Goal: Find contact information: Find contact information

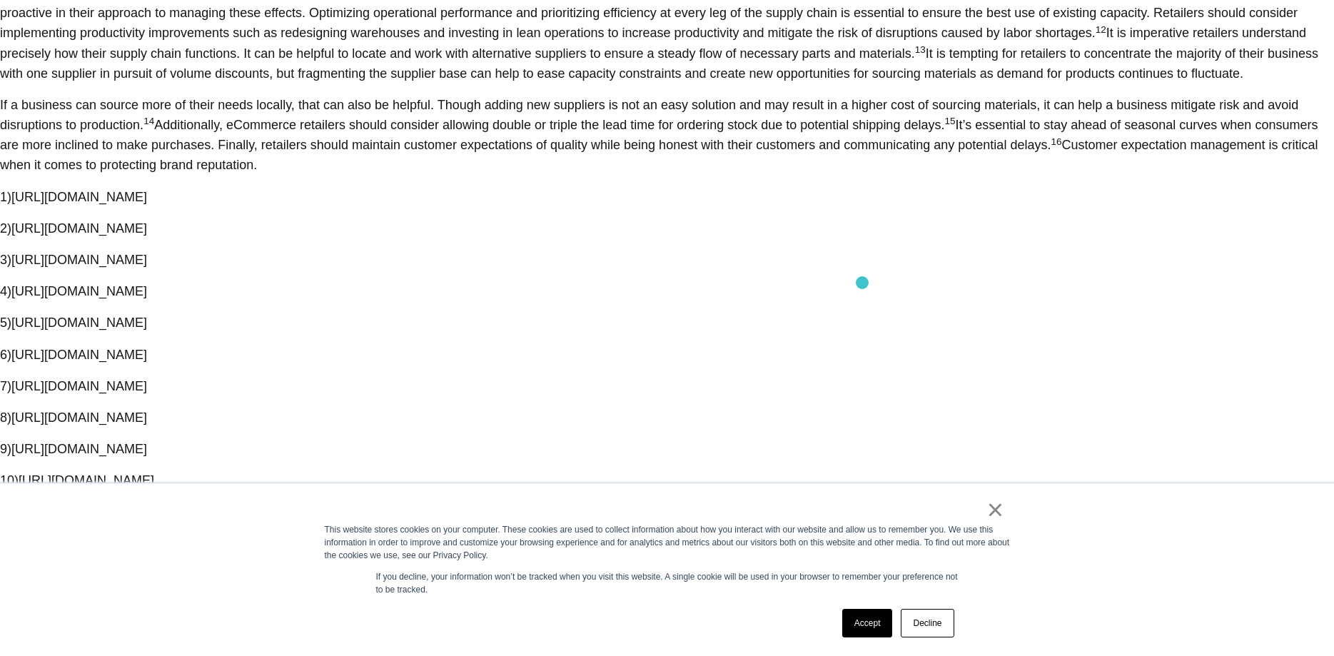
scroll to position [2461, 0]
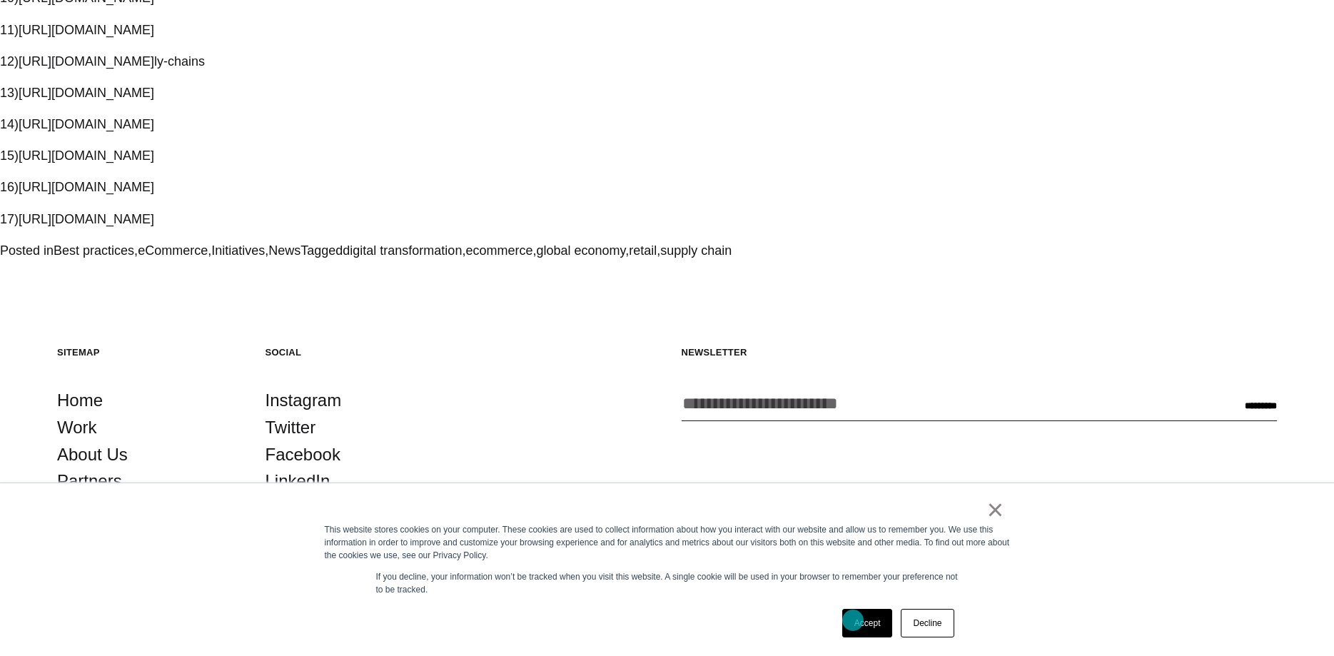
click at [853, 620] on link "Accept" at bounding box center [867, 623] width 51 height 29
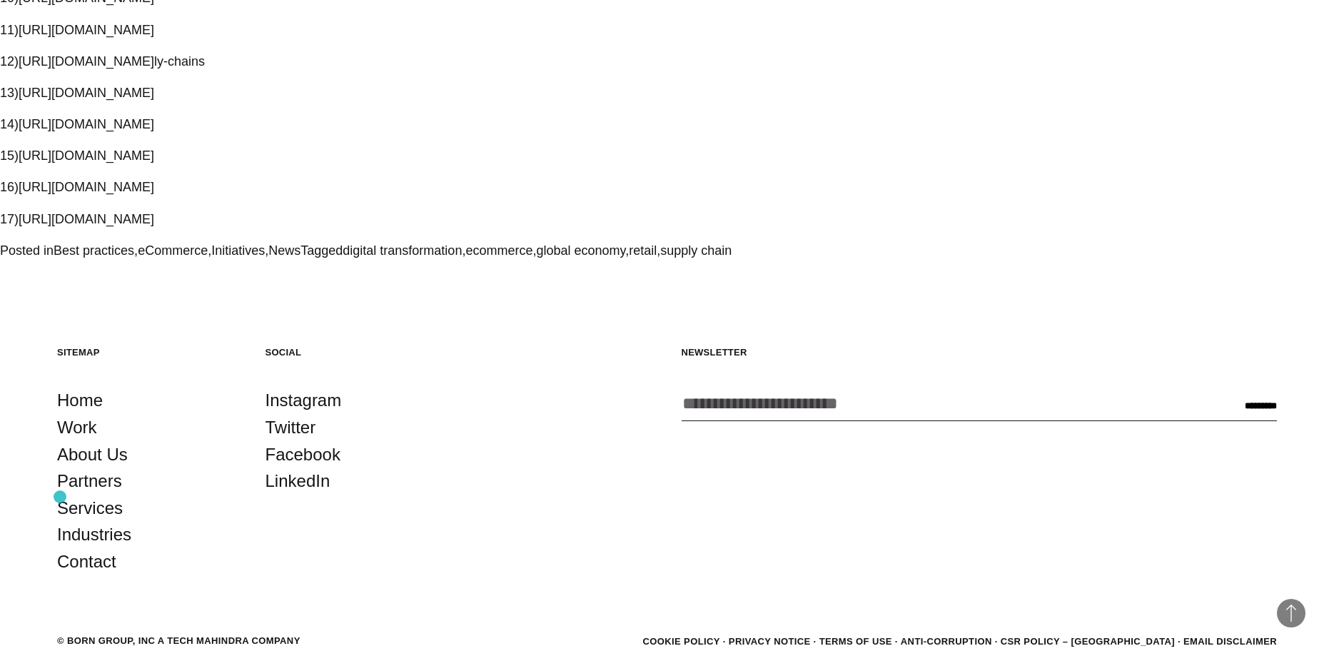
click at [60, 497] on footer "Back to Top Sitemap Home Work About Us Partners Services Industries Contact Soc…" at bounding box center [667, 499] width 1334 height 476
click at [67, 548] on link "Contact" at bounding box center [86, 561] width 59 height 27
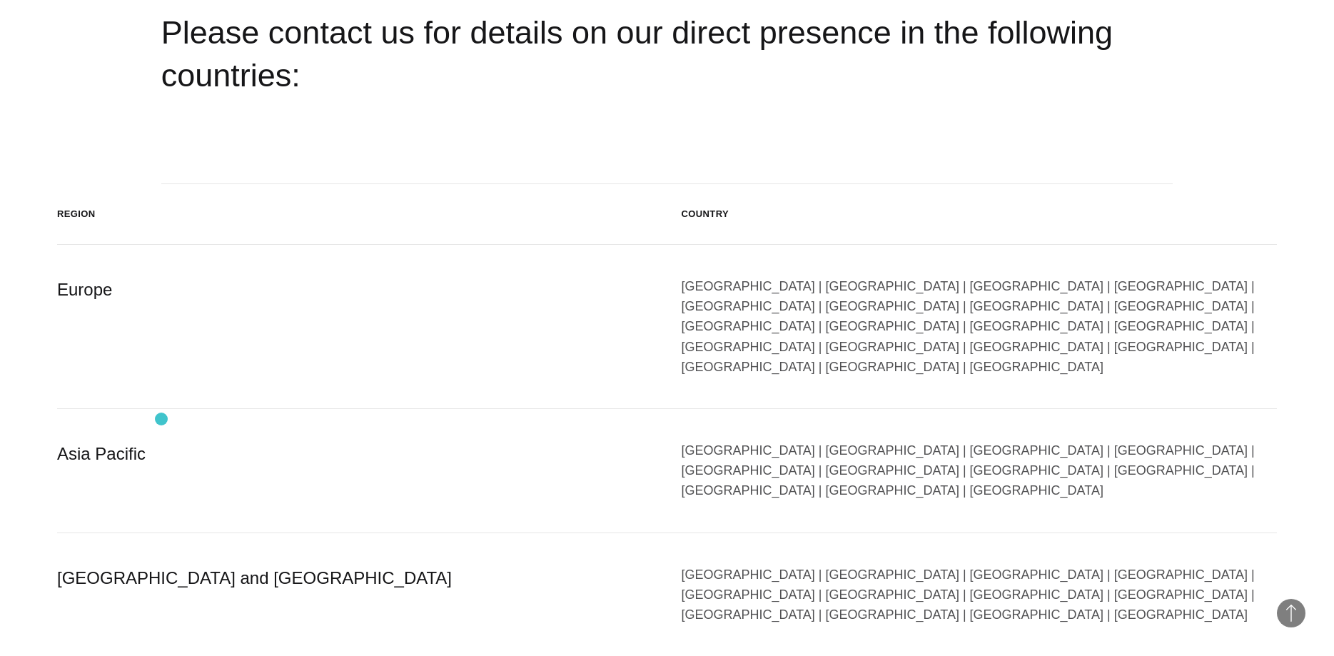
scroll to position [2428, 0]
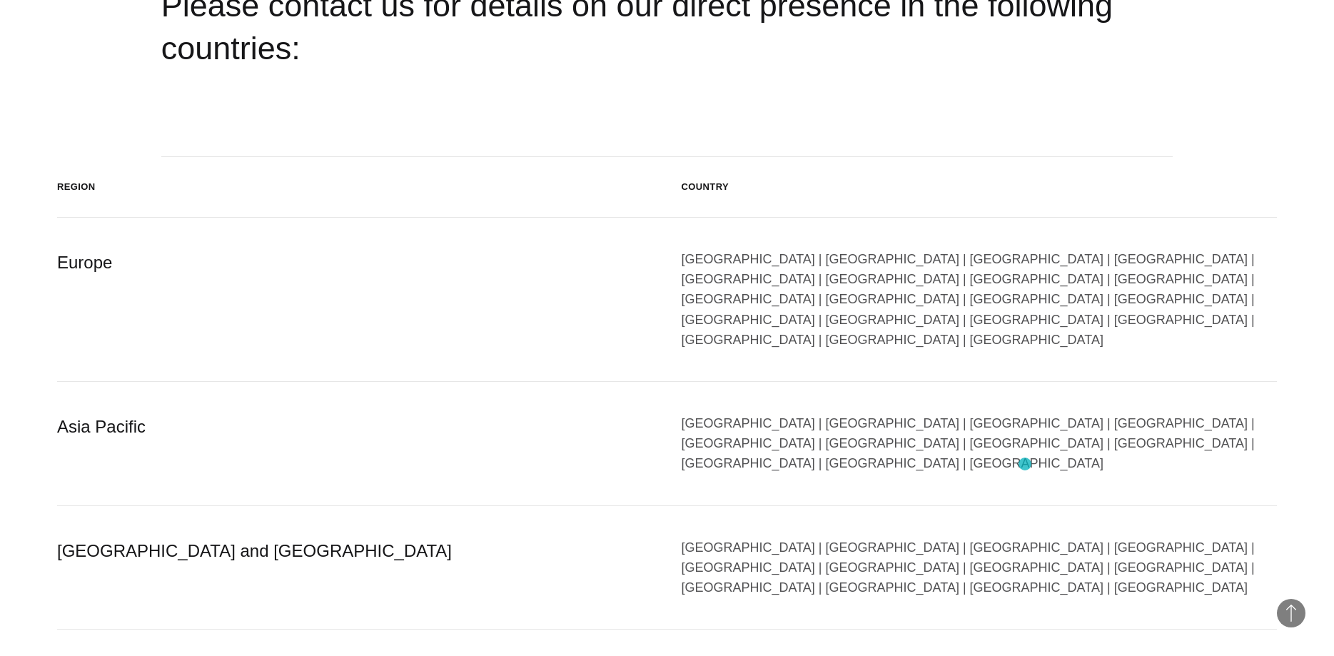
click at [1025, 537] on div "[GEOGRAPHIC_DATA] | [GEOGRAPHIC_DATA] | [GEOGRAPHIC_DATA] | [GEOGRAPHIC_DATA] |…" at bounding box center [980, 567] width 596 height 61
click at [1024, 537] on div "[GEOGRAPHIC_DATA] | [GEOGRAPHIC_DATA] | [GEOGRAPHIC_DATA] | [GEOGRAPHIC_DATA] |…" at bounding box center [980, 567] width 596 height 61
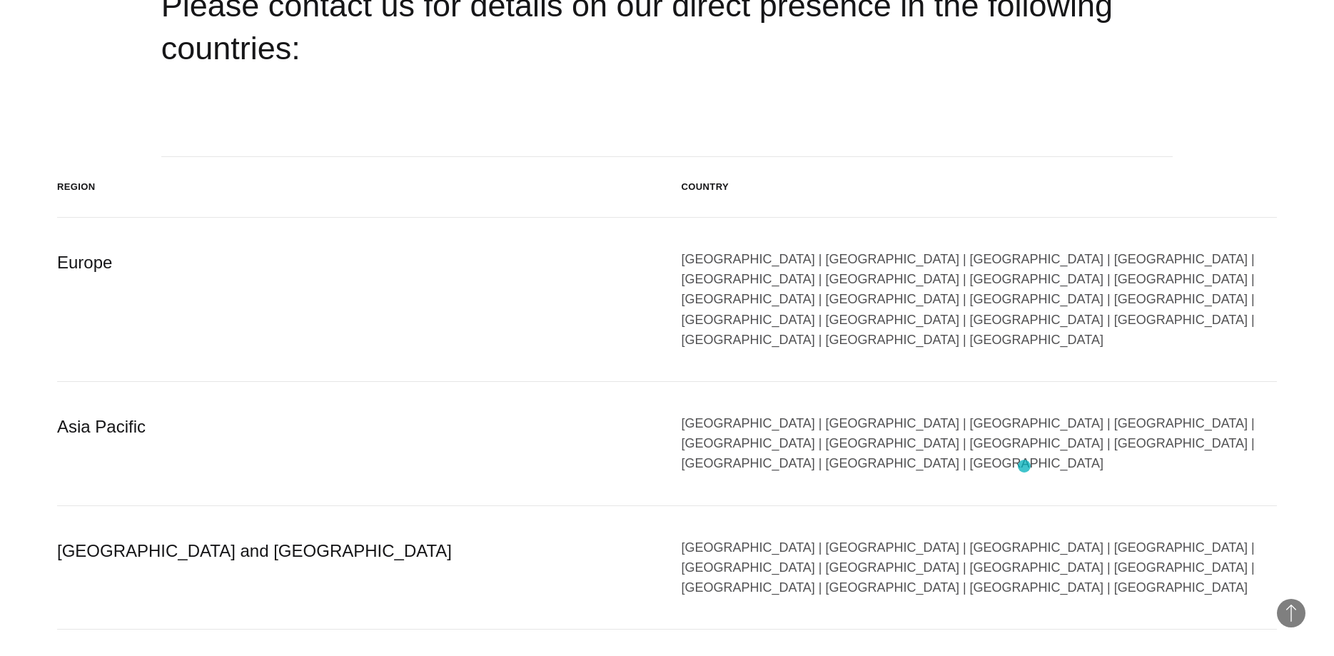
click at [1024, 537] on div "[GEOGRAPHIC_DATA] | [GEOGRAPHIC_DATA] | [GEOGRAPHIC_DATA] | [GEOGRAPHIC_DATA] |…" at bounding box center [980, 567] width 596 height 61
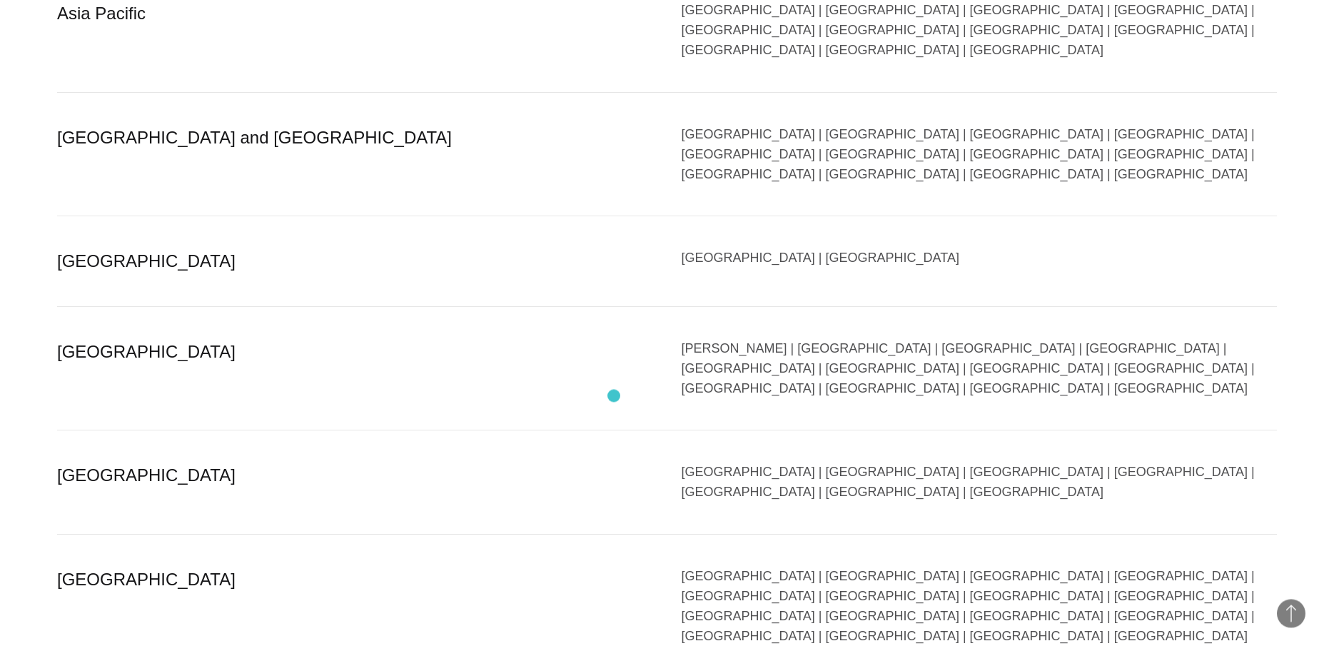
scroll to position [2762, 0]
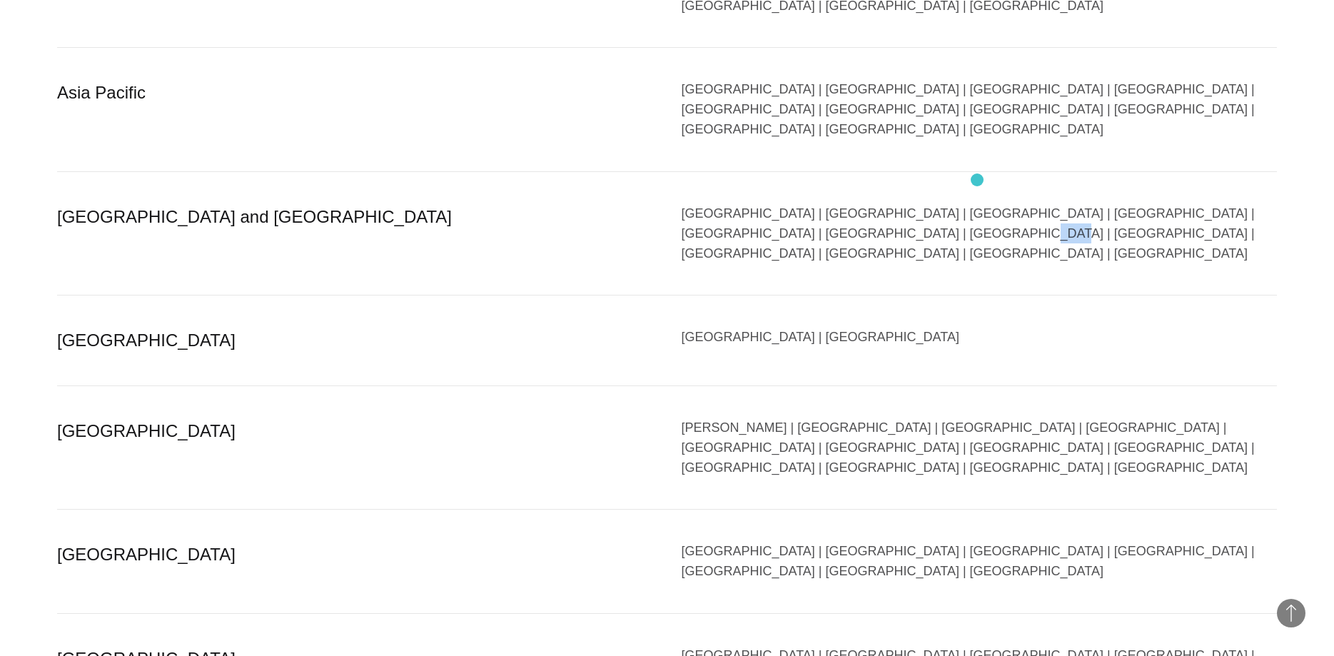
drag, startPoint x: 792, startPoint y: 143, endPoint x: 977, endPoint y: 180, distance: 189.1
click at [977, 180] on div "North America and South America Argentina | Brazil | Canada | Bolivia | Colombi…" at bounding box center [667, 234] width 1220 height 124
click at [1026, 203] on div "[GEOGRAPHIC_DATA] | [GEOGRAPHIC_DATA] | [GEOGRAPHIC_DATA] | [GEOGRAPHIC_DATA] |…" at bounding box center [980, 233] width 596 height 61
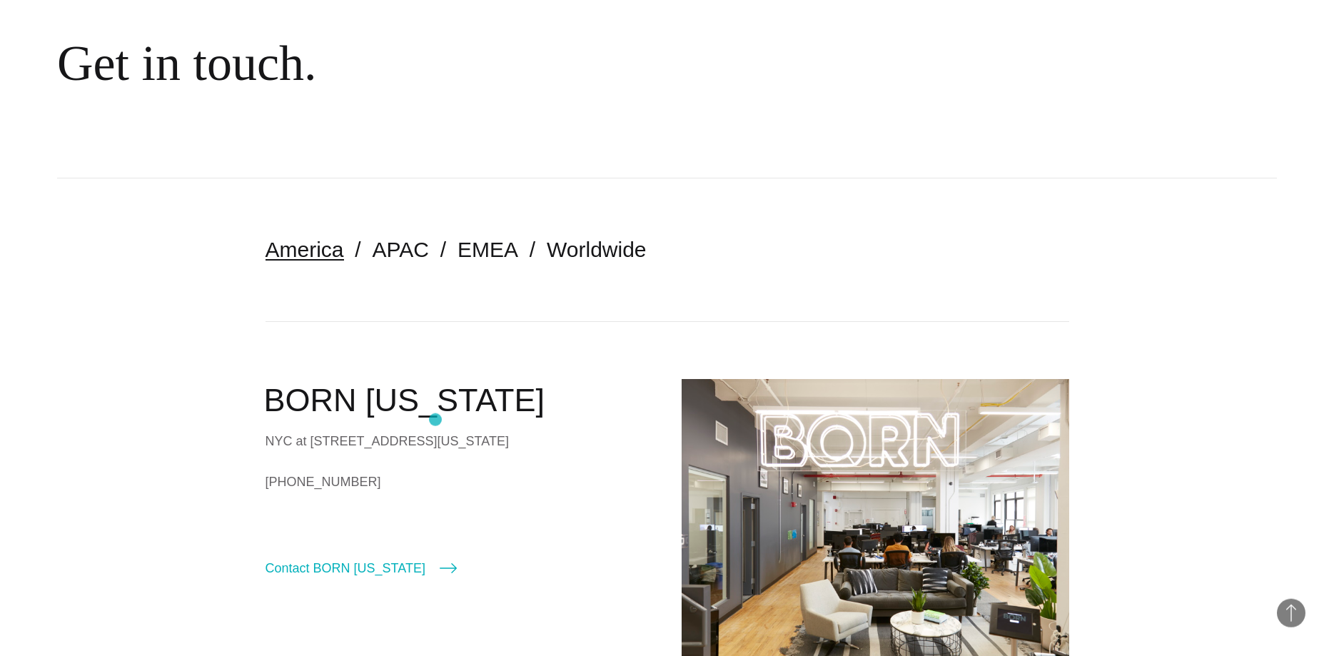
scroll to position [0, 0]
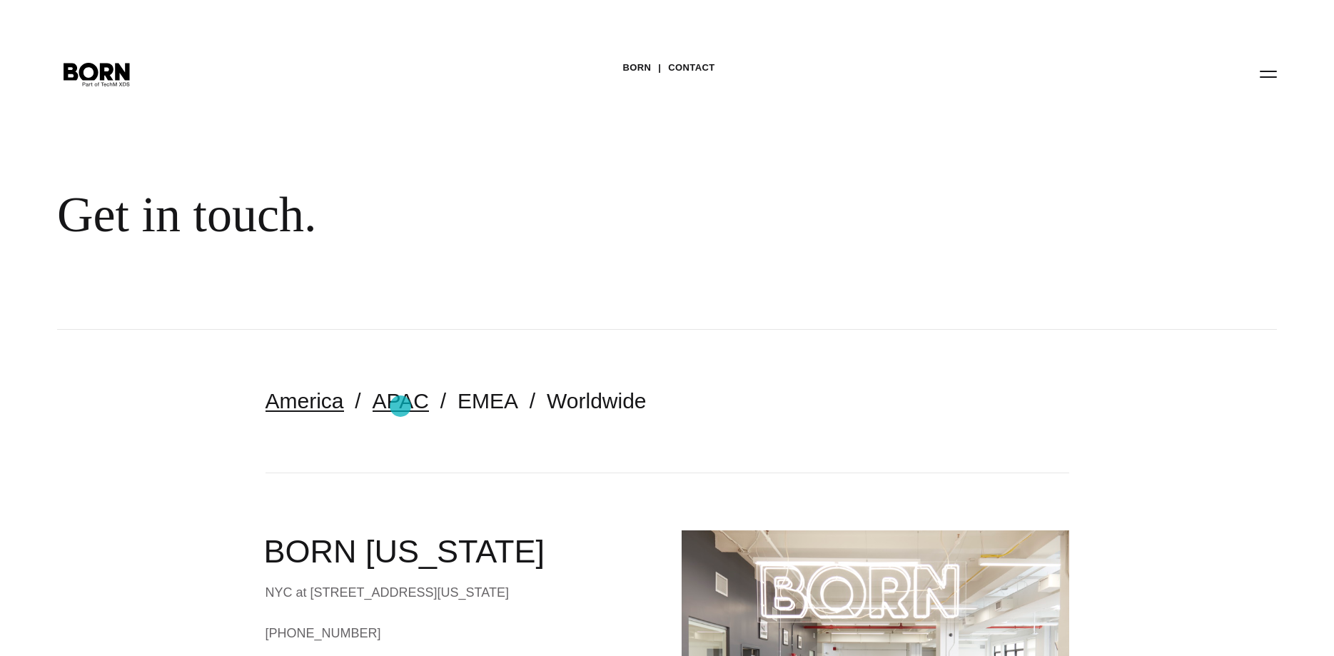
click at [400, 406] on link "APAC" at bounding box center [401, 401] width 56 height 24
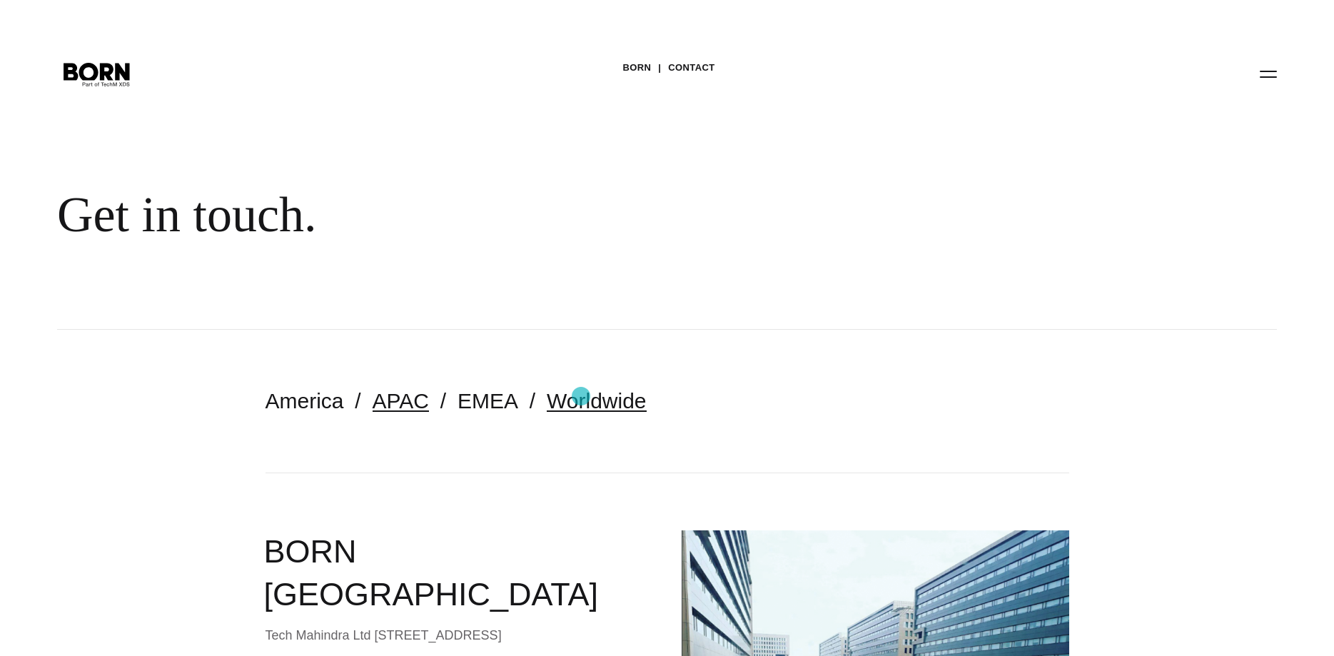
click at [581, 396] on link "Worldwide" at bounding box center [597, 401] width 100 height 24
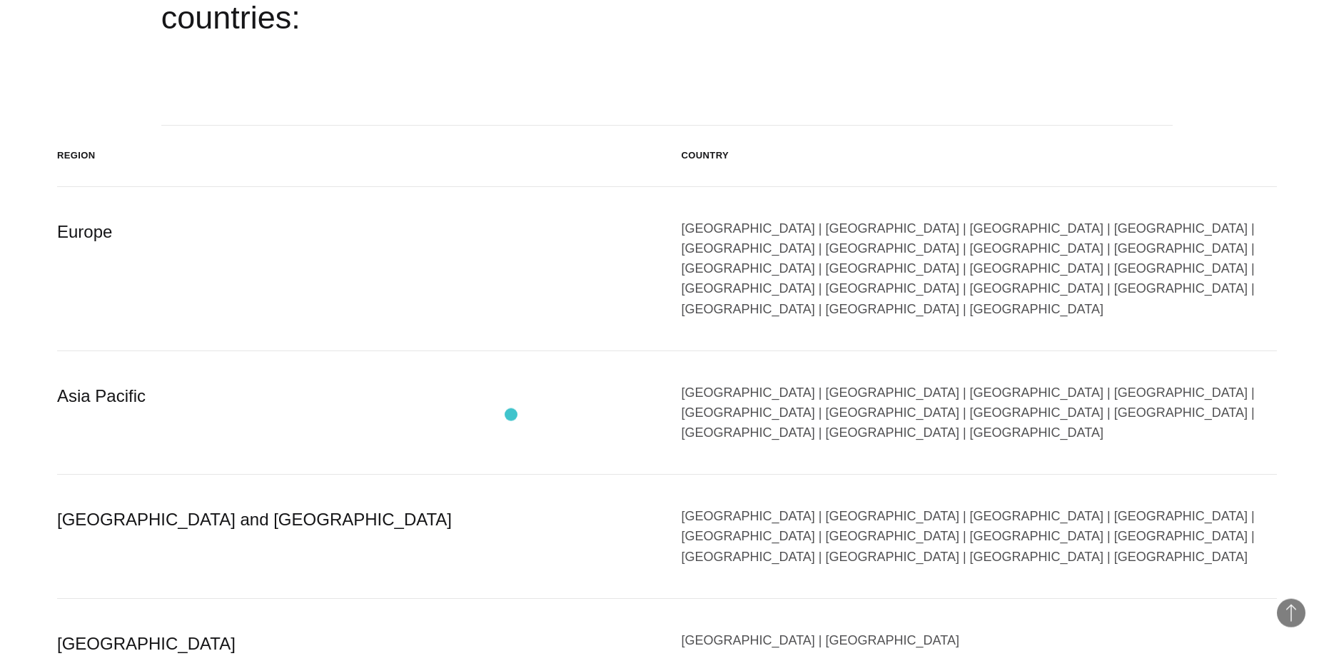
scroll to position [540, 0]
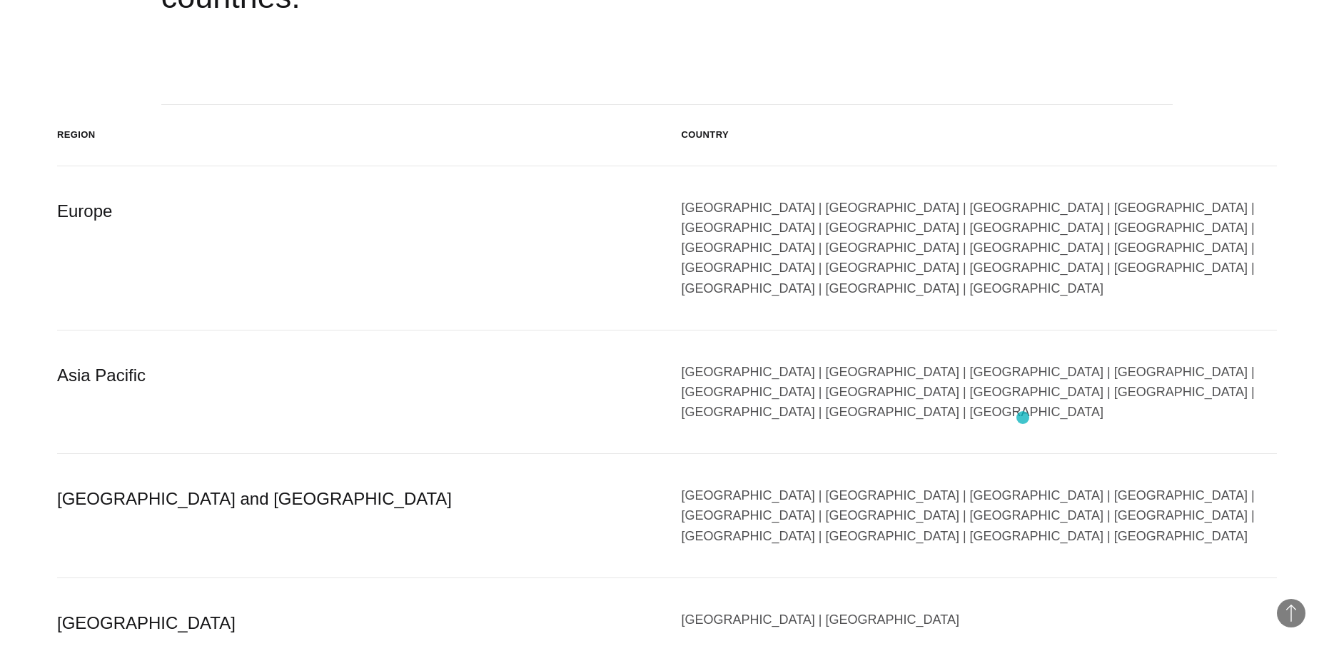
click at [1021, 485] on div "[GEOGRAPHIC_DATA] | [GEOGRAPHIC_DATA] | [GEOGRAPHIC_DATA] | [GEOGRAPHIC_DATA] |…" at bounding box center [980, 515] width 596 height 61
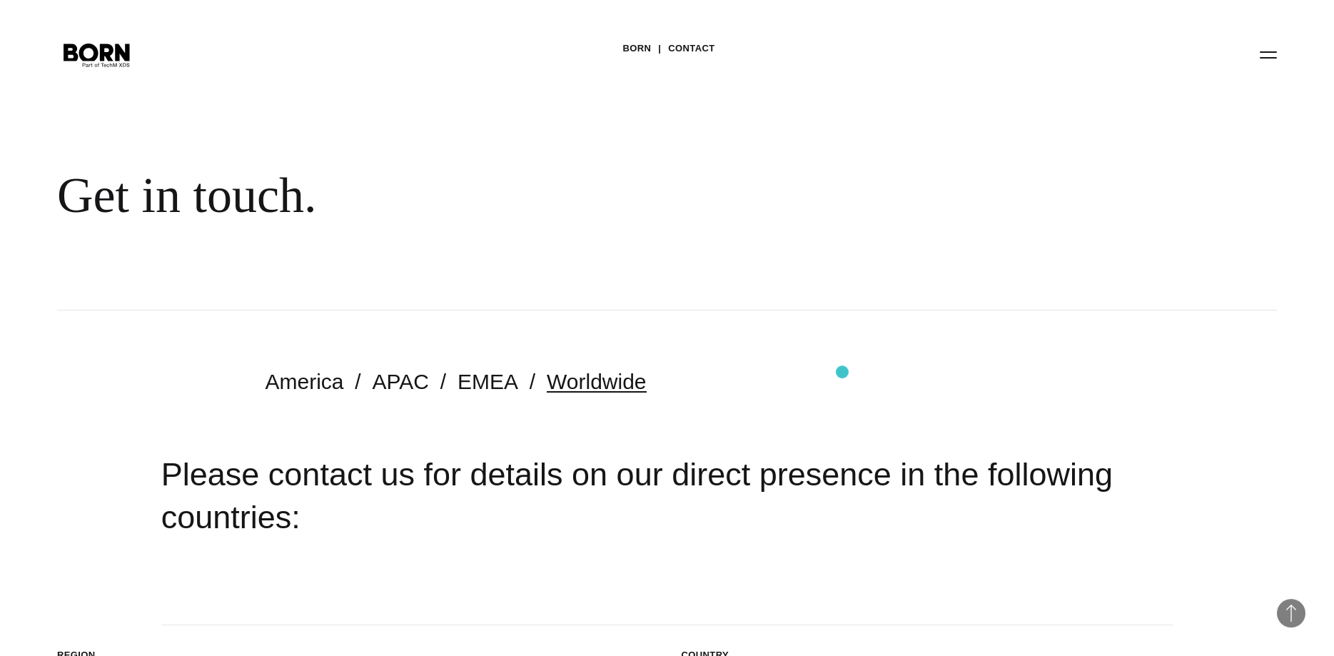
scroll to position [0, 0]
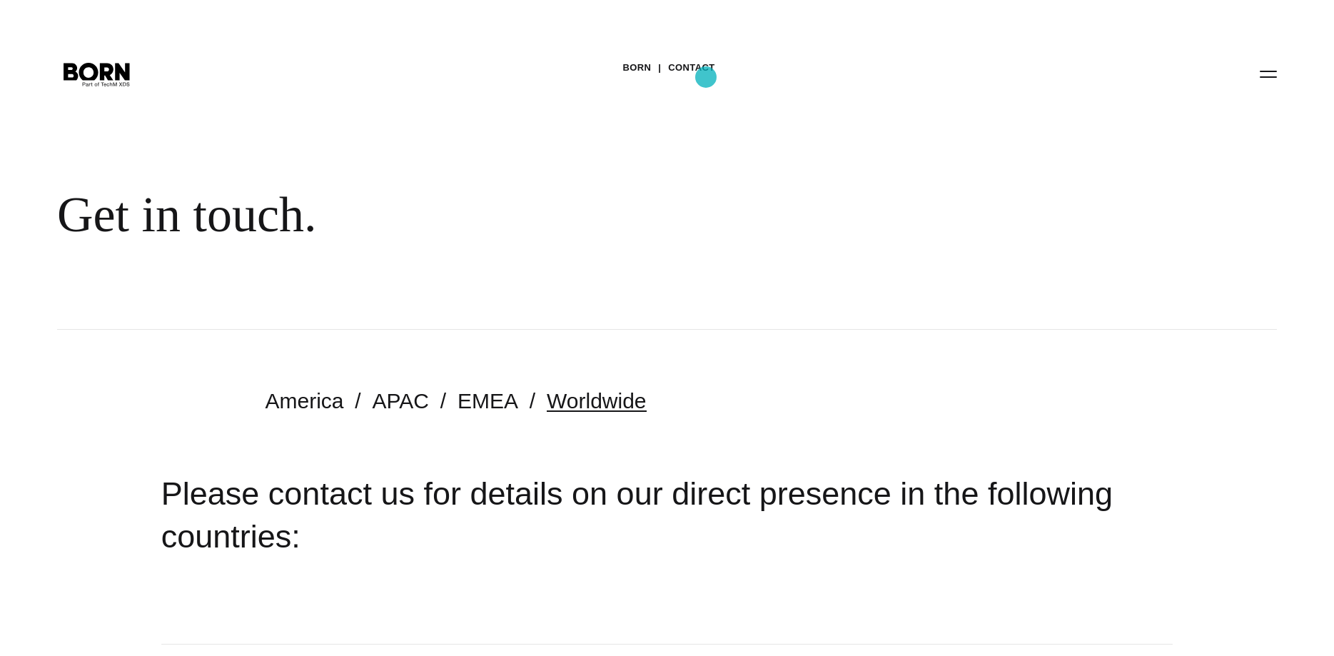
click at [706, 77] on link "Contact" at bounding box center [691, 67] width 46 height 21
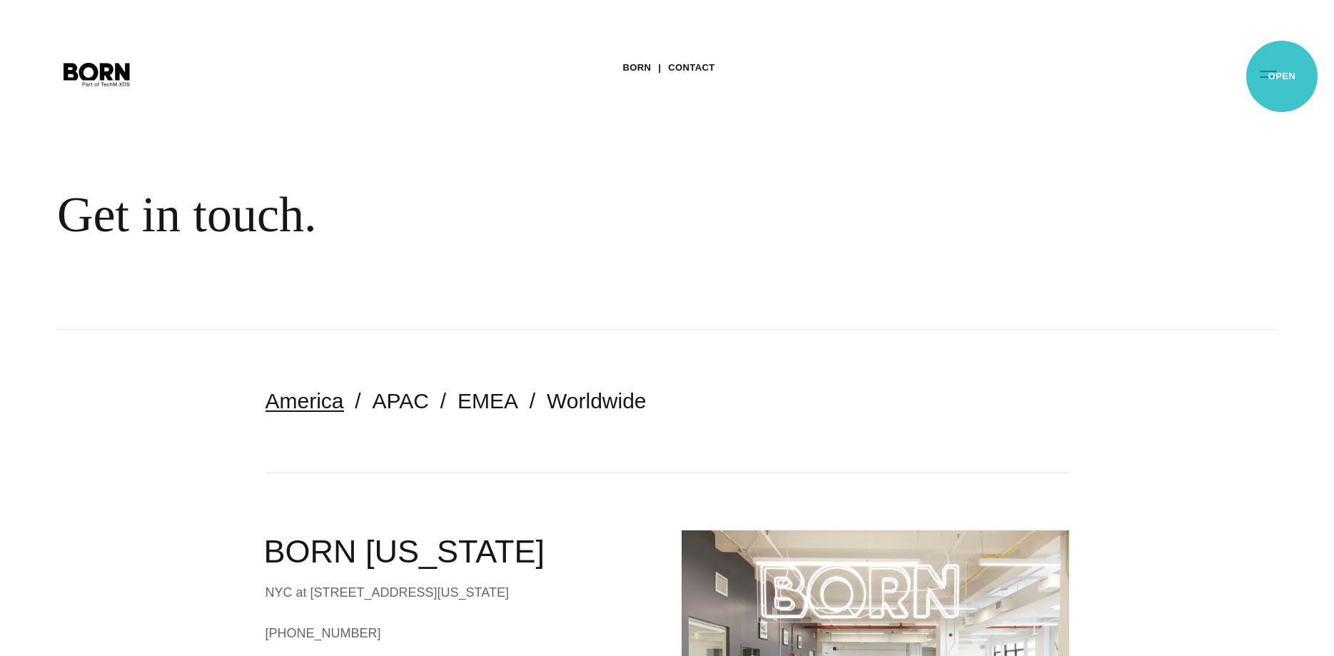
click at [1282, 76] on button "Primary Menu" at bounding box center [1268, 74] width 34 height 30
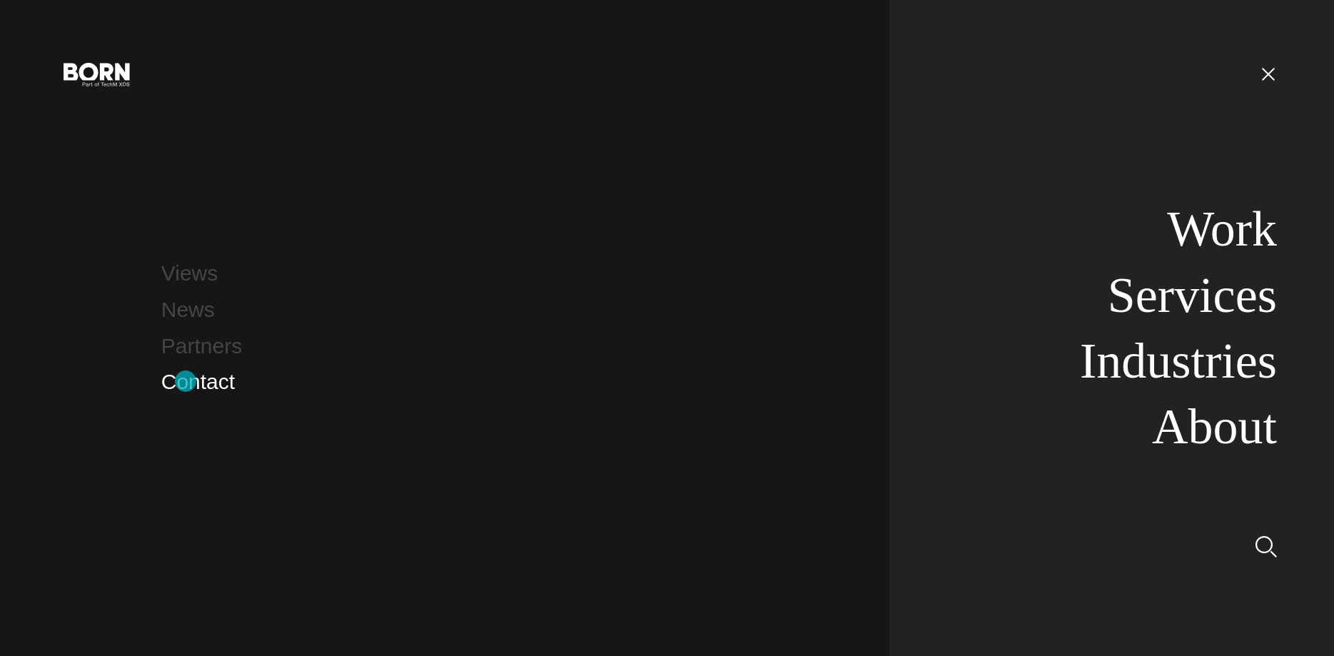
click at [186, 381] on link "Contact" at bounding box center [198, 382] width 74 height 24
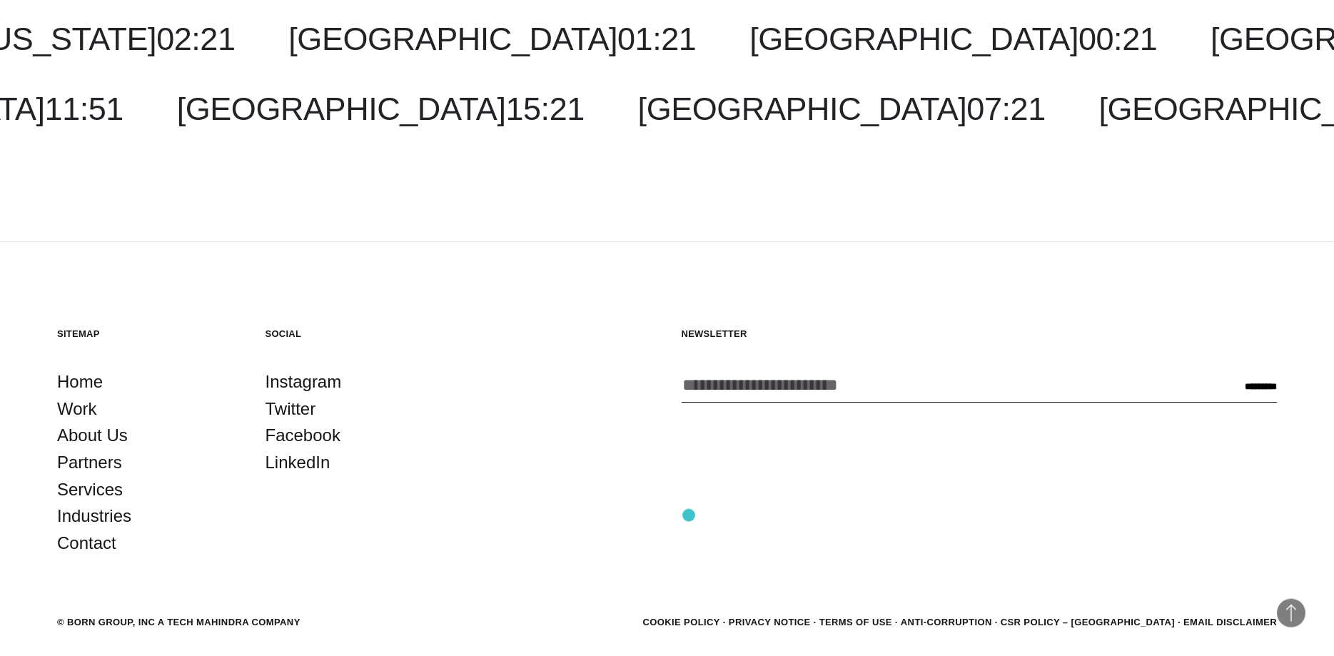
scroll to position [4528, 0]
